Goal: Transaction & Acquisition: Purchase product/service

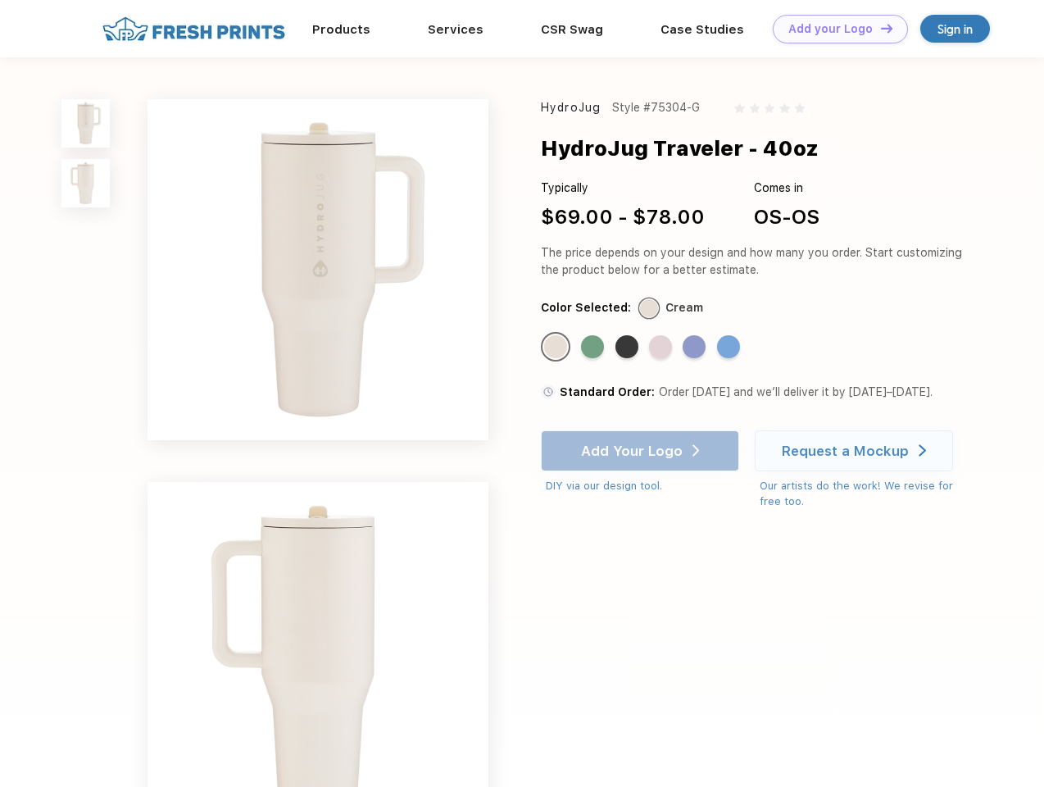
click at [834, 29] on link "Add your Logo Design Tool" at bounding box center [840, 29] width 135 height 29
click at [0, 0] on div "Design Tool" at bounding box center [0, 0] width 0 height 0
click at [879, 28] on link "Add your Logo Design Tool" at bounding box center [840, 29] width 135 height 29
click at [86, 123] on img at bounding box center [85, 123] width 48 height 48
click at [86, 184] on img at bounding box center [85, 183] width 48 height 48
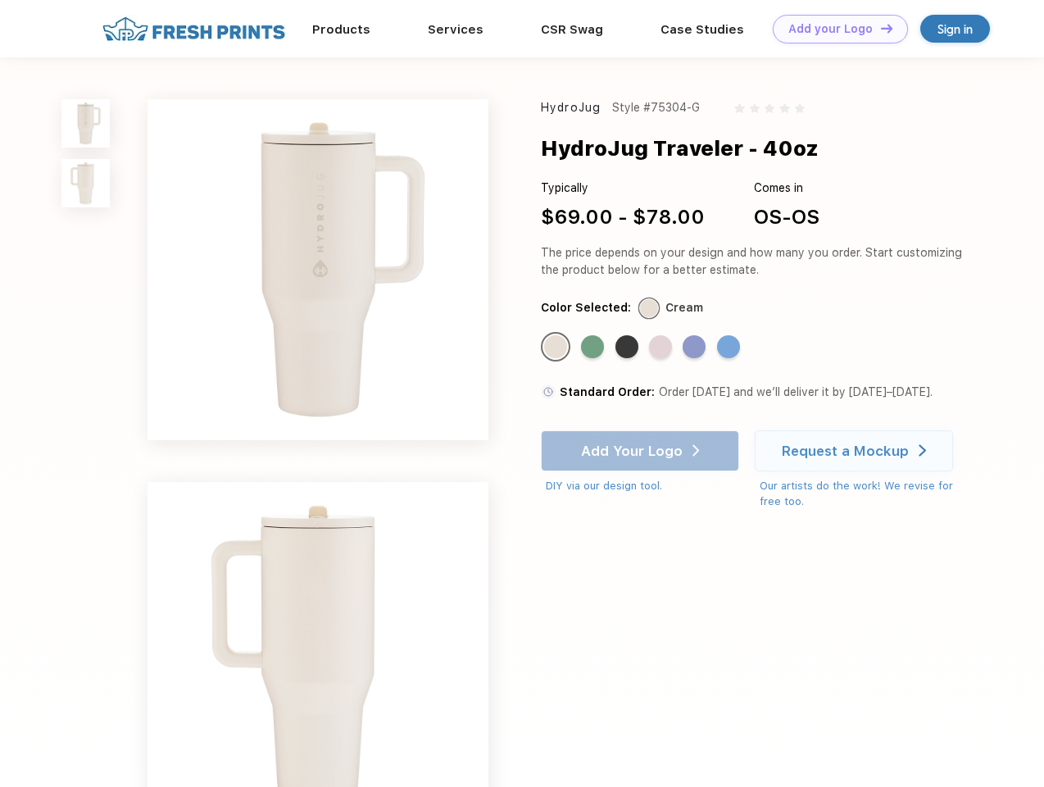
click at [557, 347] on div "Standard Color" at bounding box center [555, 346] width 23 height 23
click at [594, 347] on div "Standard Color" at bounding box center [592, 346] width 23 height 23
click at [628, 347] on div "Standard Color" at bounding box center [626, 346] width 23 height 23
click at [662, 347] on div "Standard Color" at bounding box center [660, 346] width 23 height 23
click at [696, 347] on div "Standard Color" at bounding box center [693, 346] width 23 height 23
